Goal: Task Accomplishment & Management: Use online tool/utility

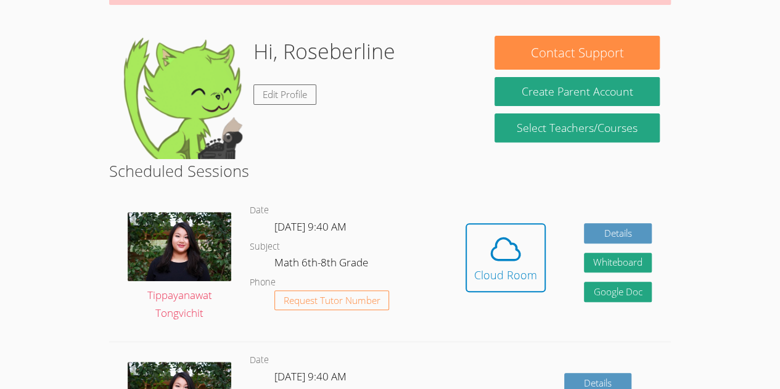
scroll to position [168, 0]
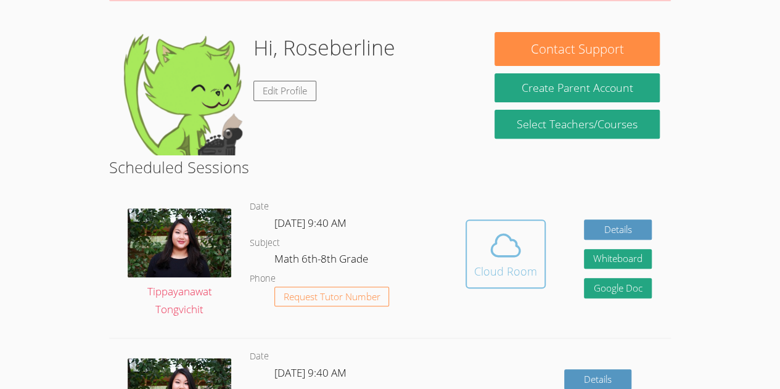
click at [501, 256] on icon at bounding box center [505, 246] width 28 height 22
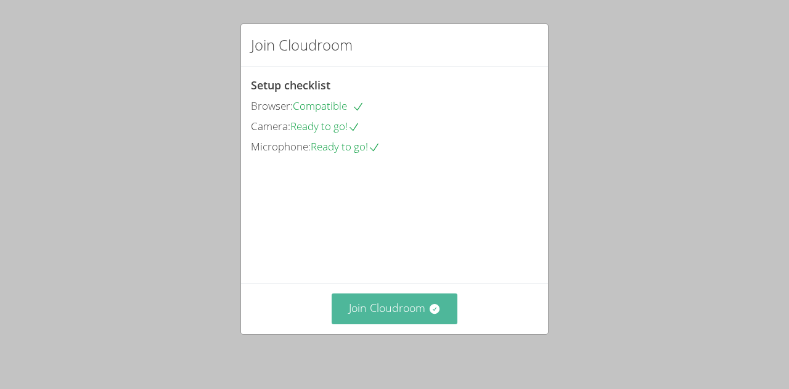
click at [353, 306] on button "Join Cloudroom" at bounding box center [395, 309] width 126 height 30
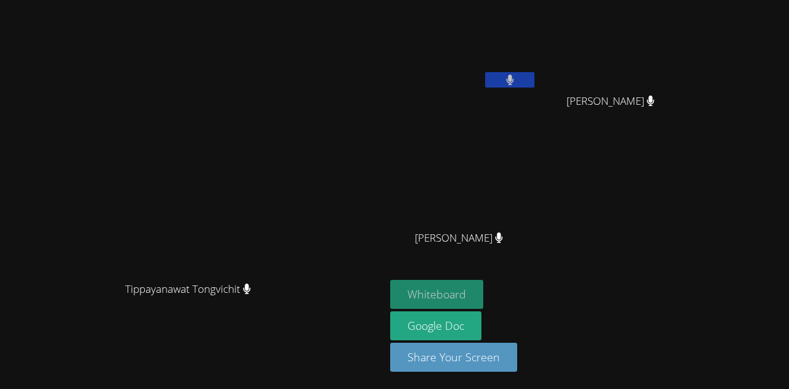
click at [483, 306] on button "Whiteboard" at bounding box center [436, 294] width 93 height 29
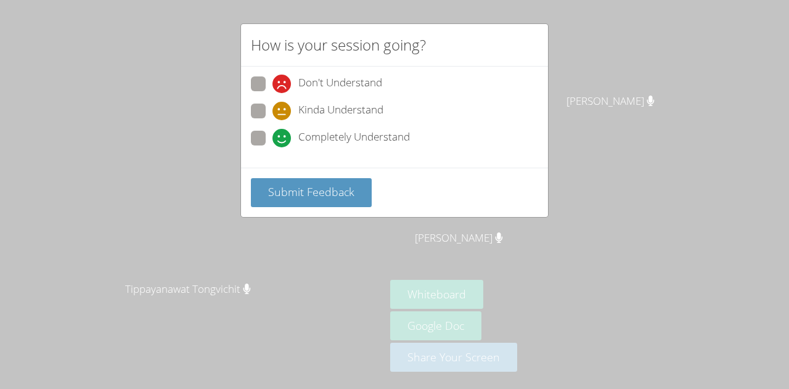
click at [337, 131] on span "Completely Understand" at bounding box center [354, 138] width 112 height 18
click at [283, 131] on input "Completely Understand" at bounding box center [278, 136] width 10 height 10
radio input "true"
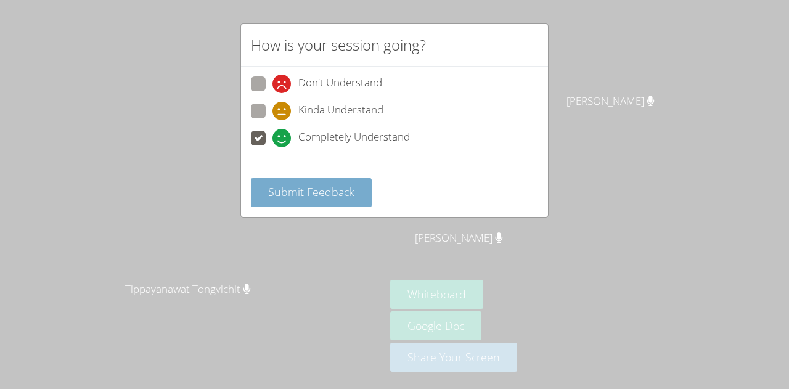
click at [318, 201] on button "Submit Feedback" at bounding box center [311, 192] width 121 height 29
